Goal: Transaction & Acquisition: Book appointment/travel/reservation

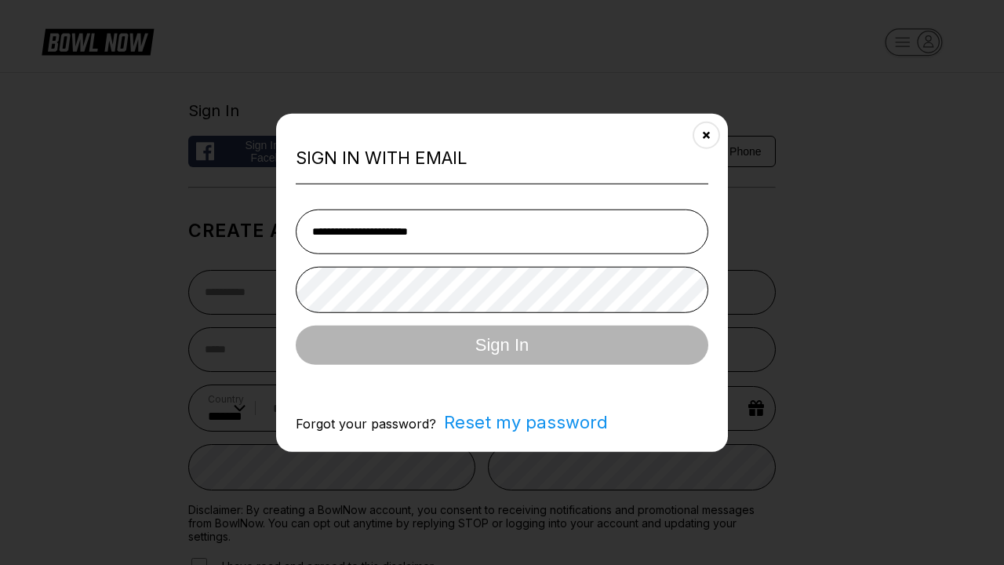
select select "**"
type input "**********"
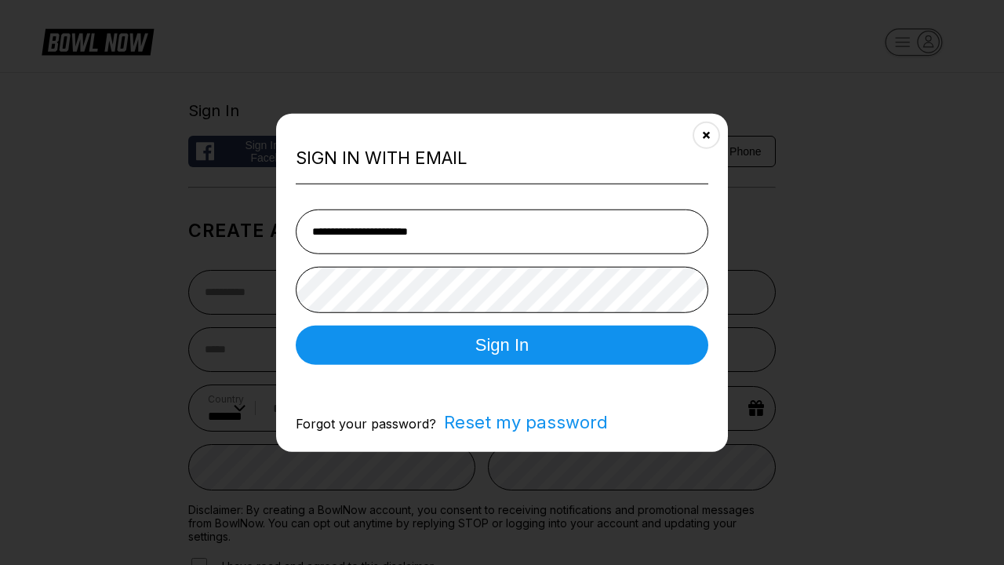
click at [502, 346] on button "Sign In" at bounding box center [502, 344] width 412 height 39
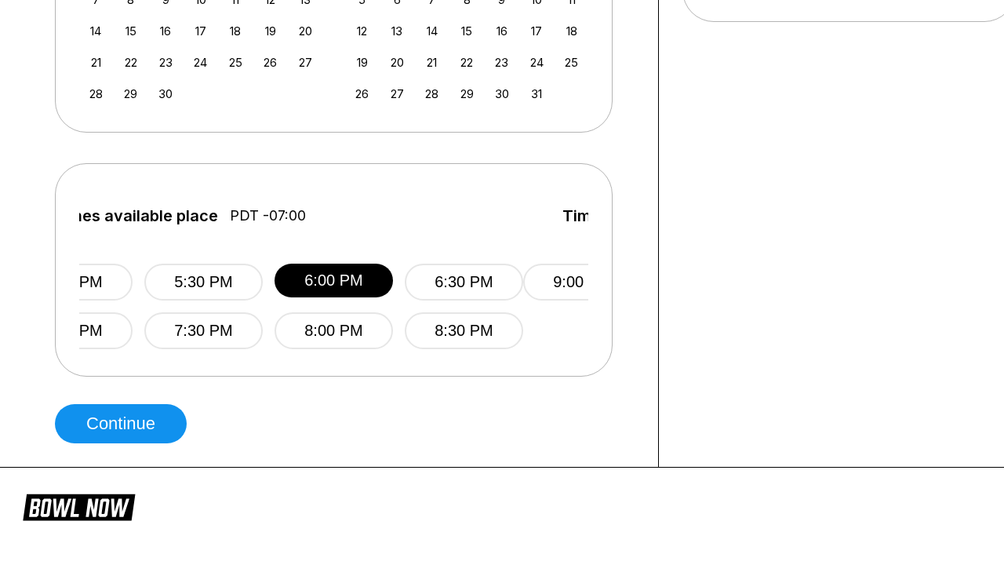
click at [125, 423] on button "Continue" at bounding box center [121, 423] width 132 height 39
